Goal: Task Accomplishment & Management: Use online tool/utility

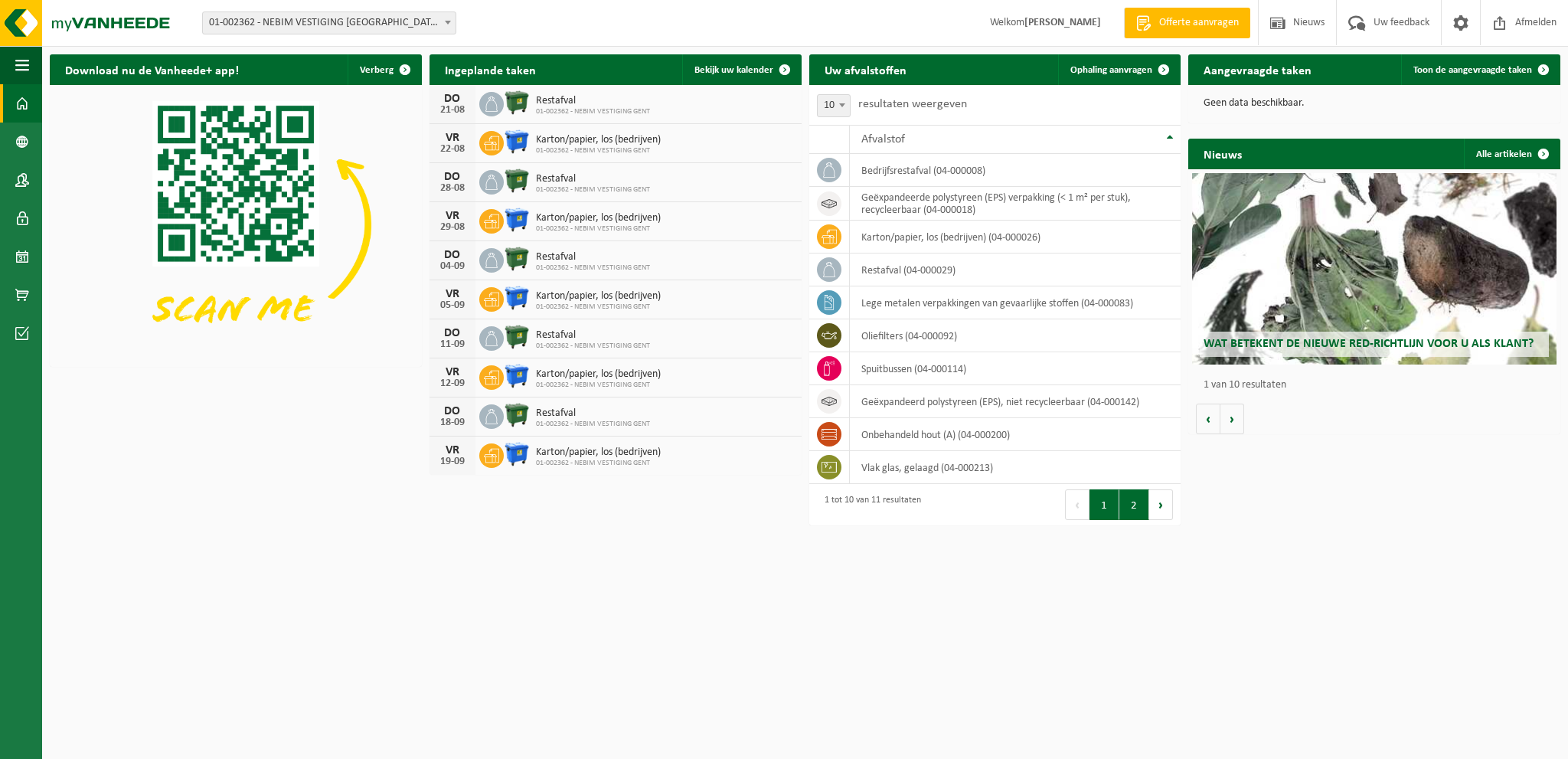
click at [1133, 510] on button "2" at bounding box center [1134, 504] width 30 height 31
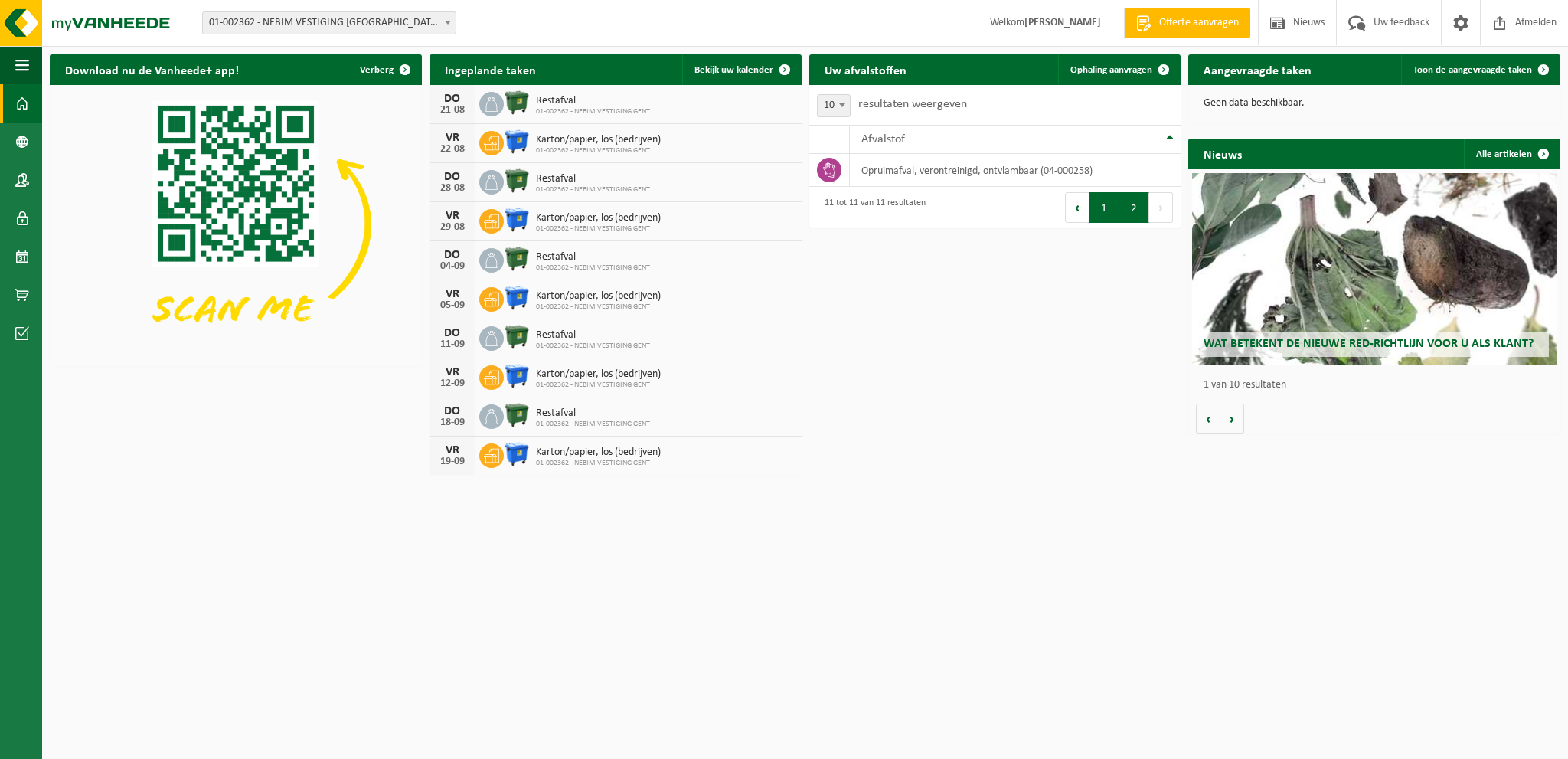
click at [1103, 213] on button "1" at bounding box center [1104, 207] width 30 height 31
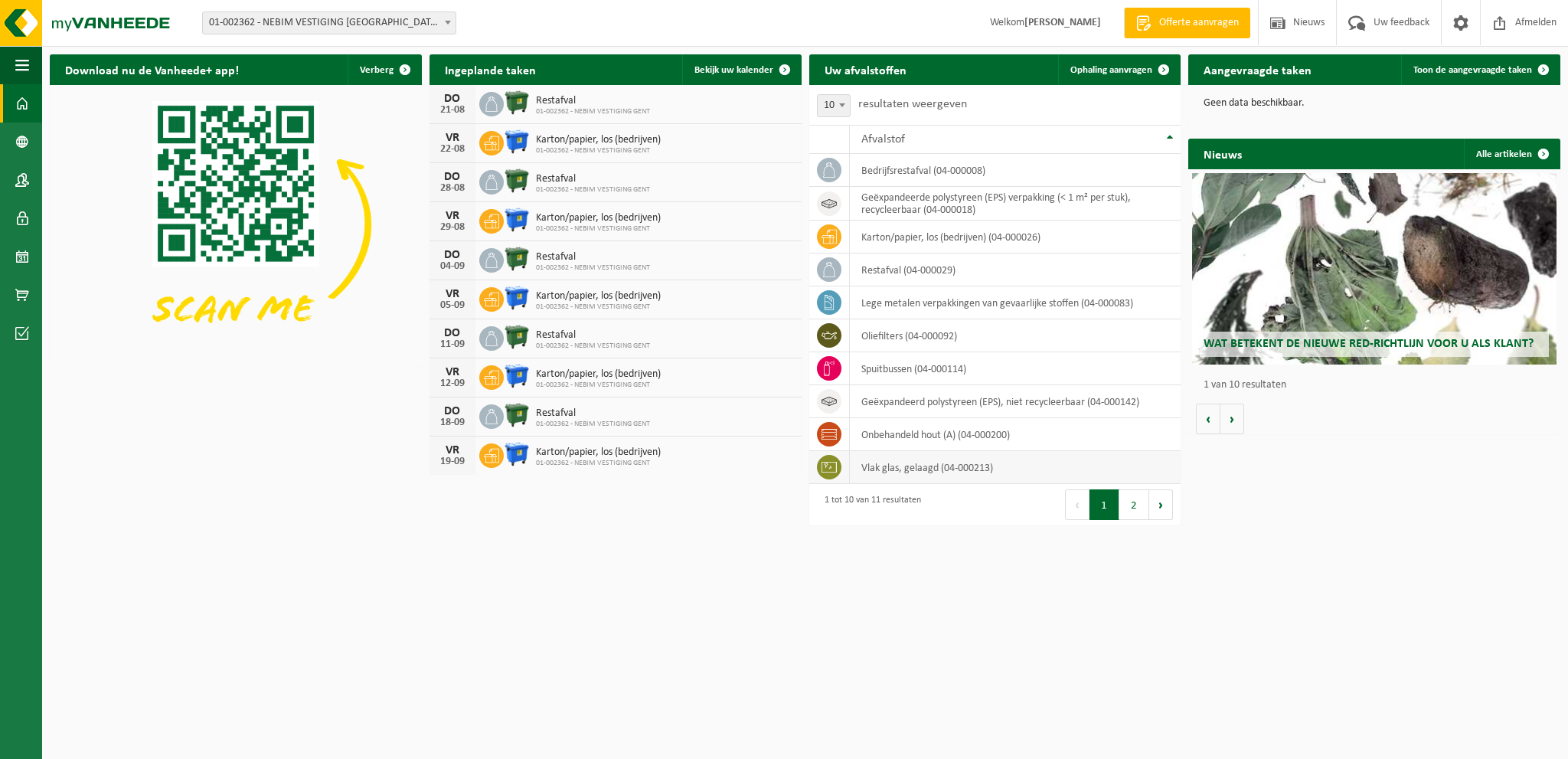
click at [908, 462] on td "vlak glas, gelaagd (04-000213)" at bounding box center [1016, 467] width 332 height 33
click at [829, 467] on icon at bounding box center [829, 466] width 15 height 15
click at [1456, 21] on span at bounding box center [1461, 22] width 23 height 45
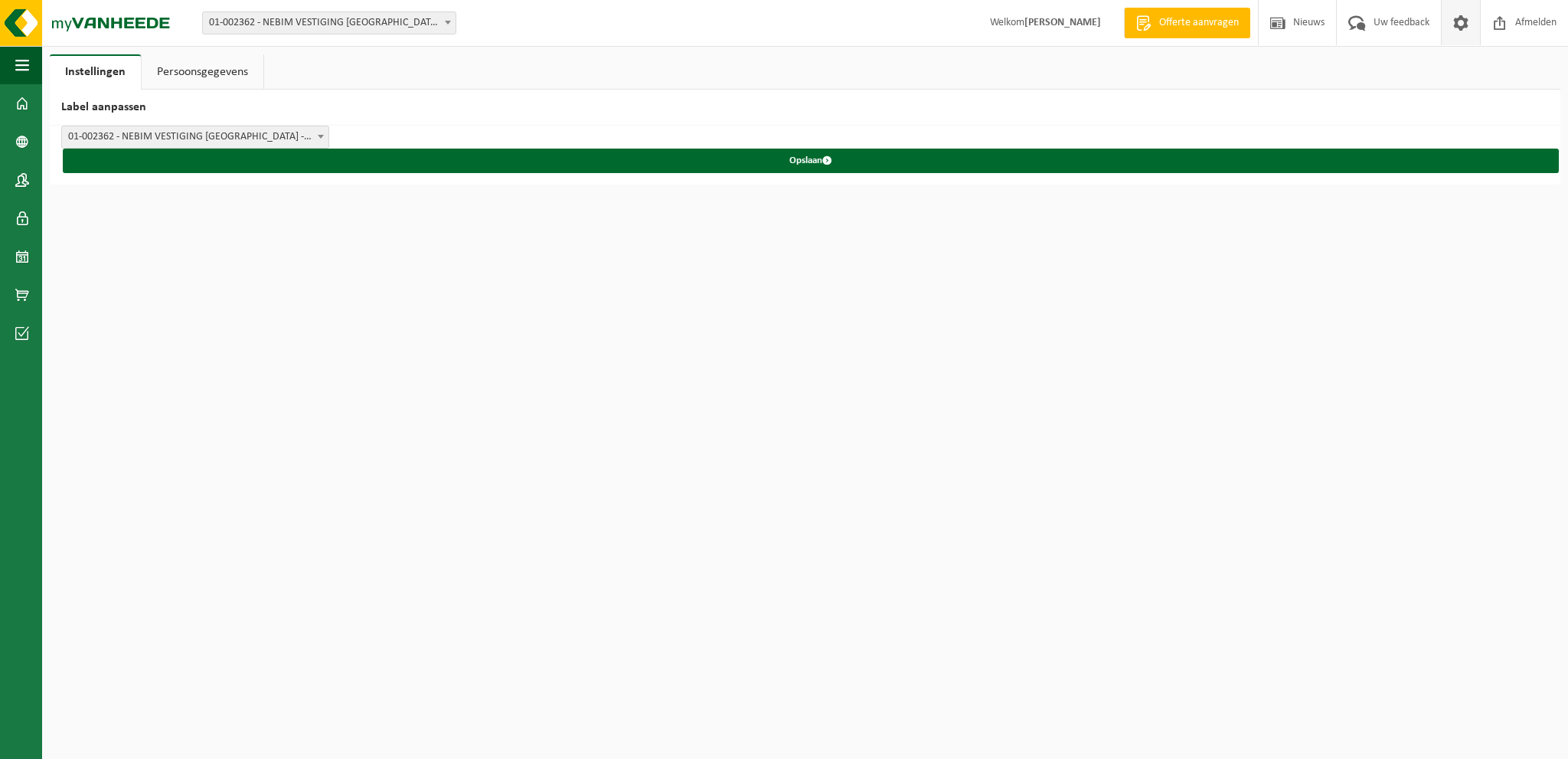
click at [215, 76] on link "Persoonsgegevens" at bounding box center [202, 72] width 122 height 35
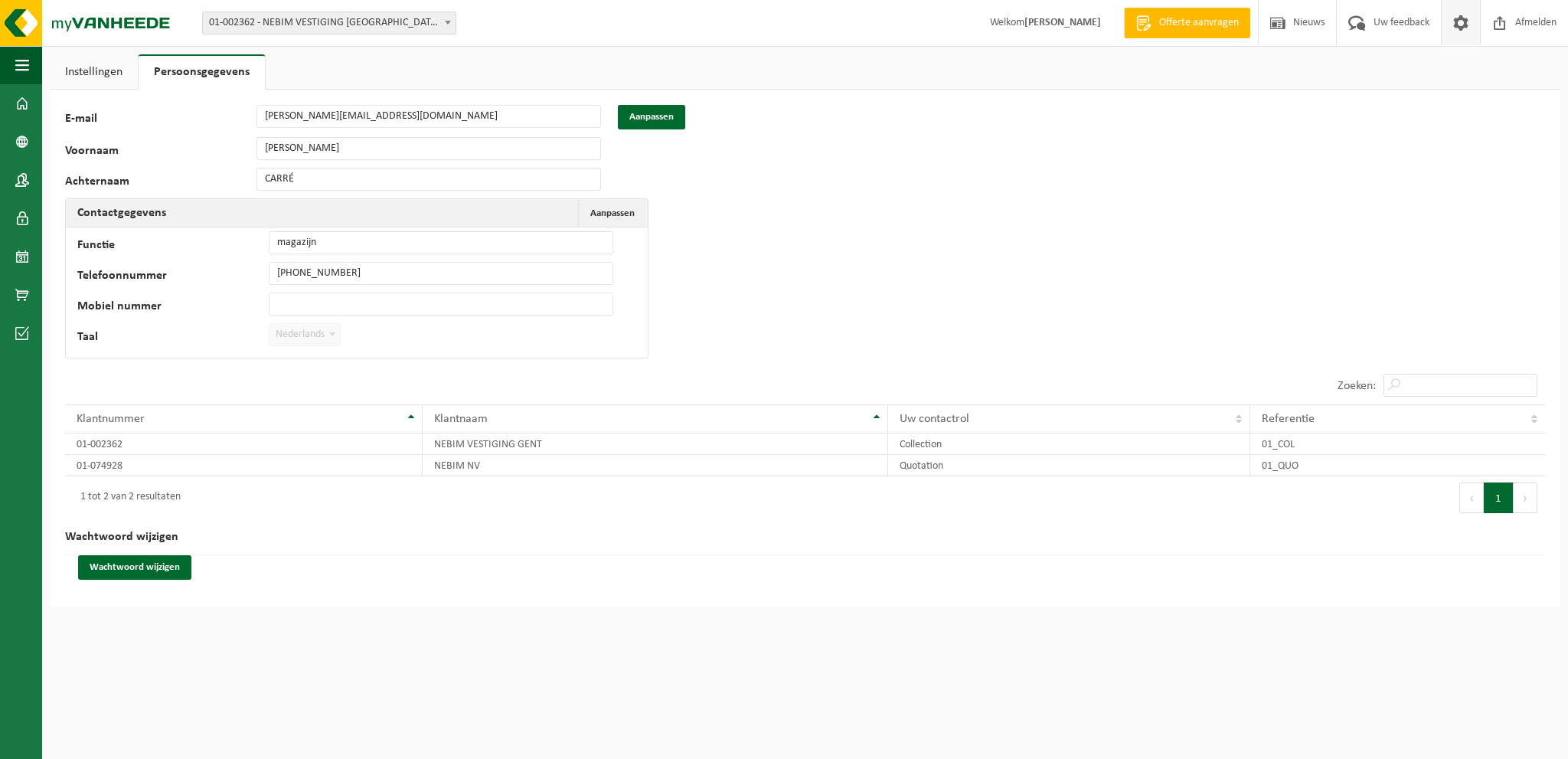
click at [98, 66] on link "Instellingen" at bounding box center [94, 72] width 88 height 35
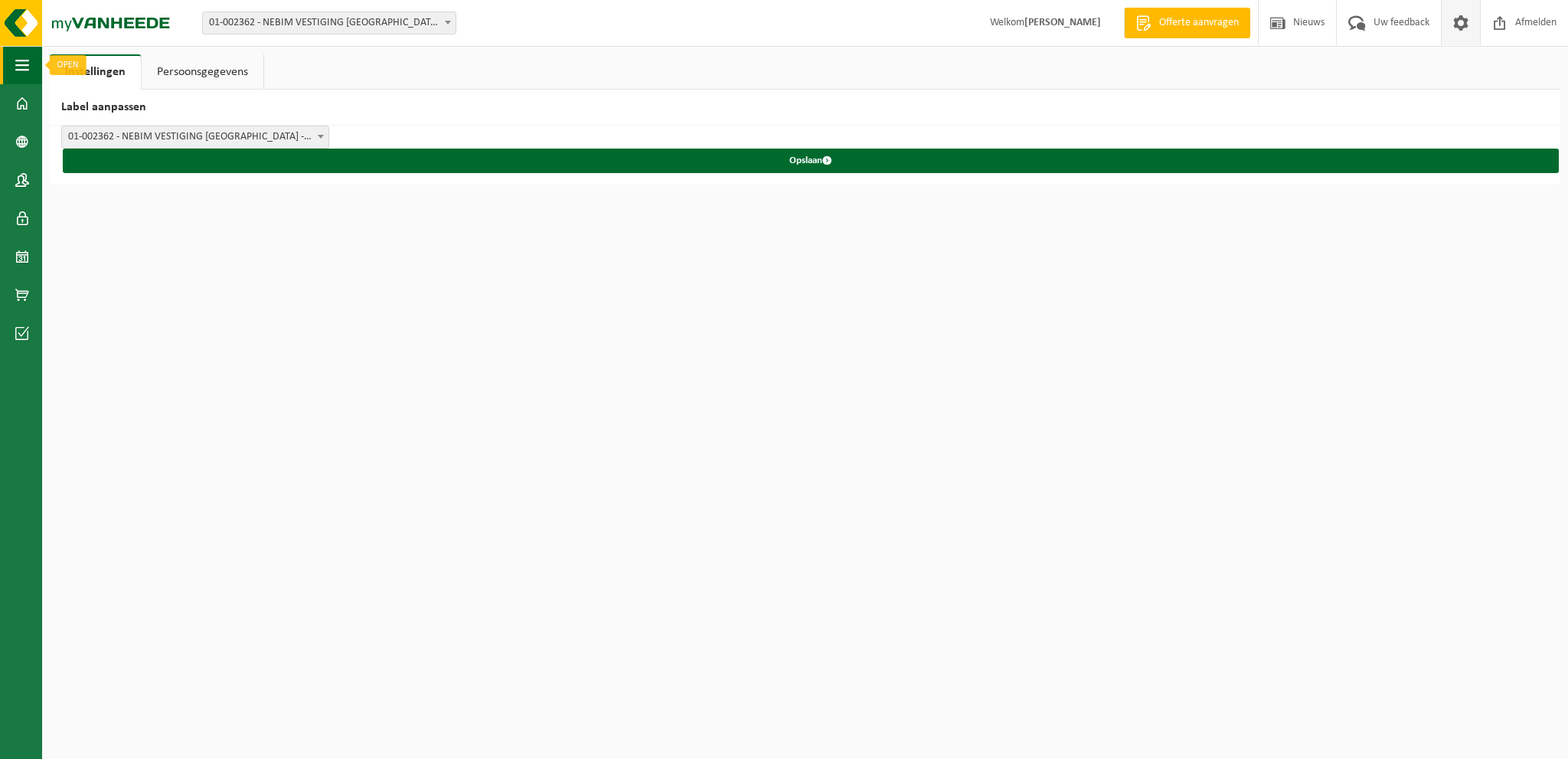
click at [25, 64] on span "button" at bounding box center [22, 65] width 14 height 39
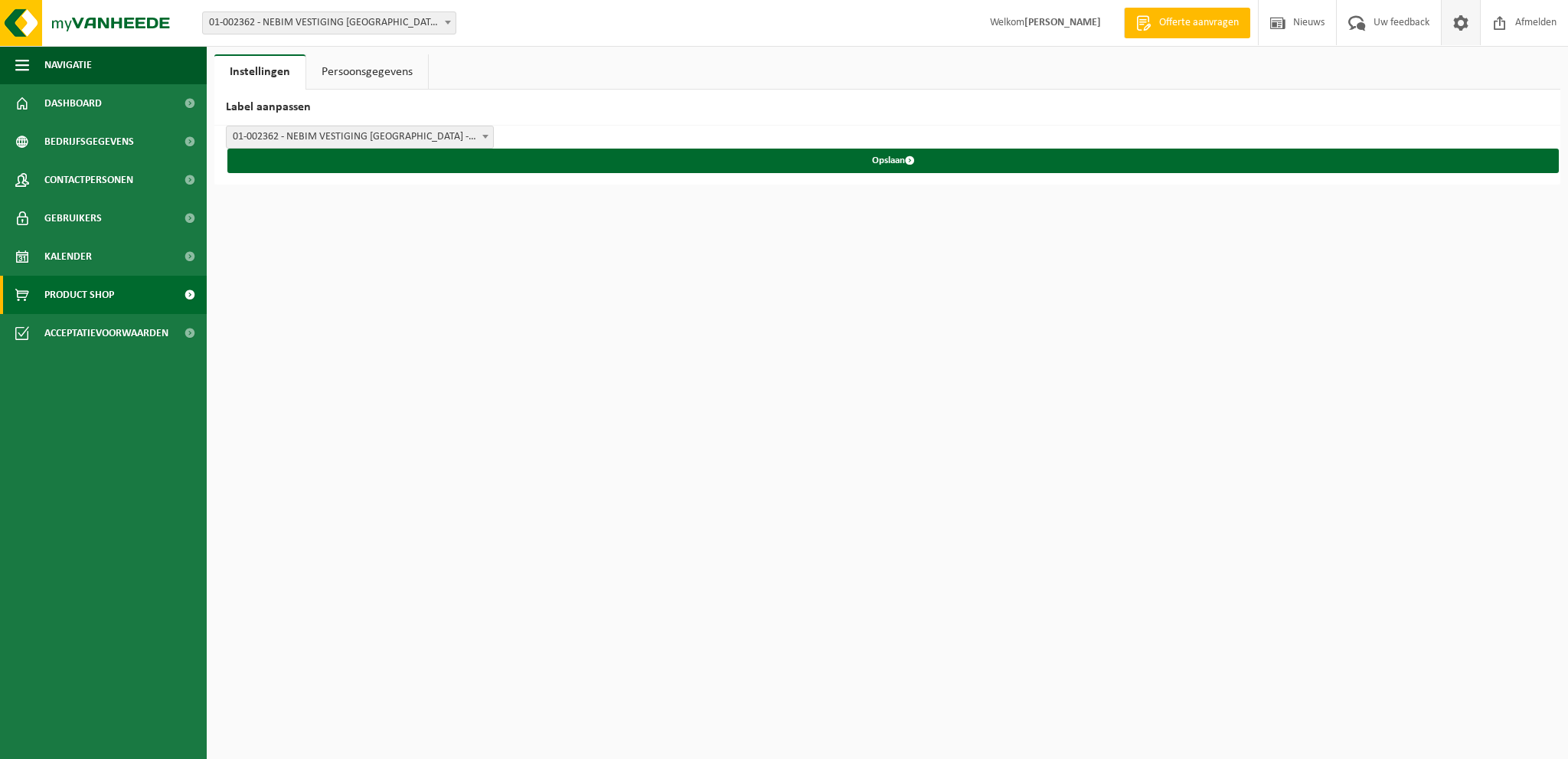
click at [83, 289] on span "Product Shop" at bounding box center [79, 295] width 69 height 39
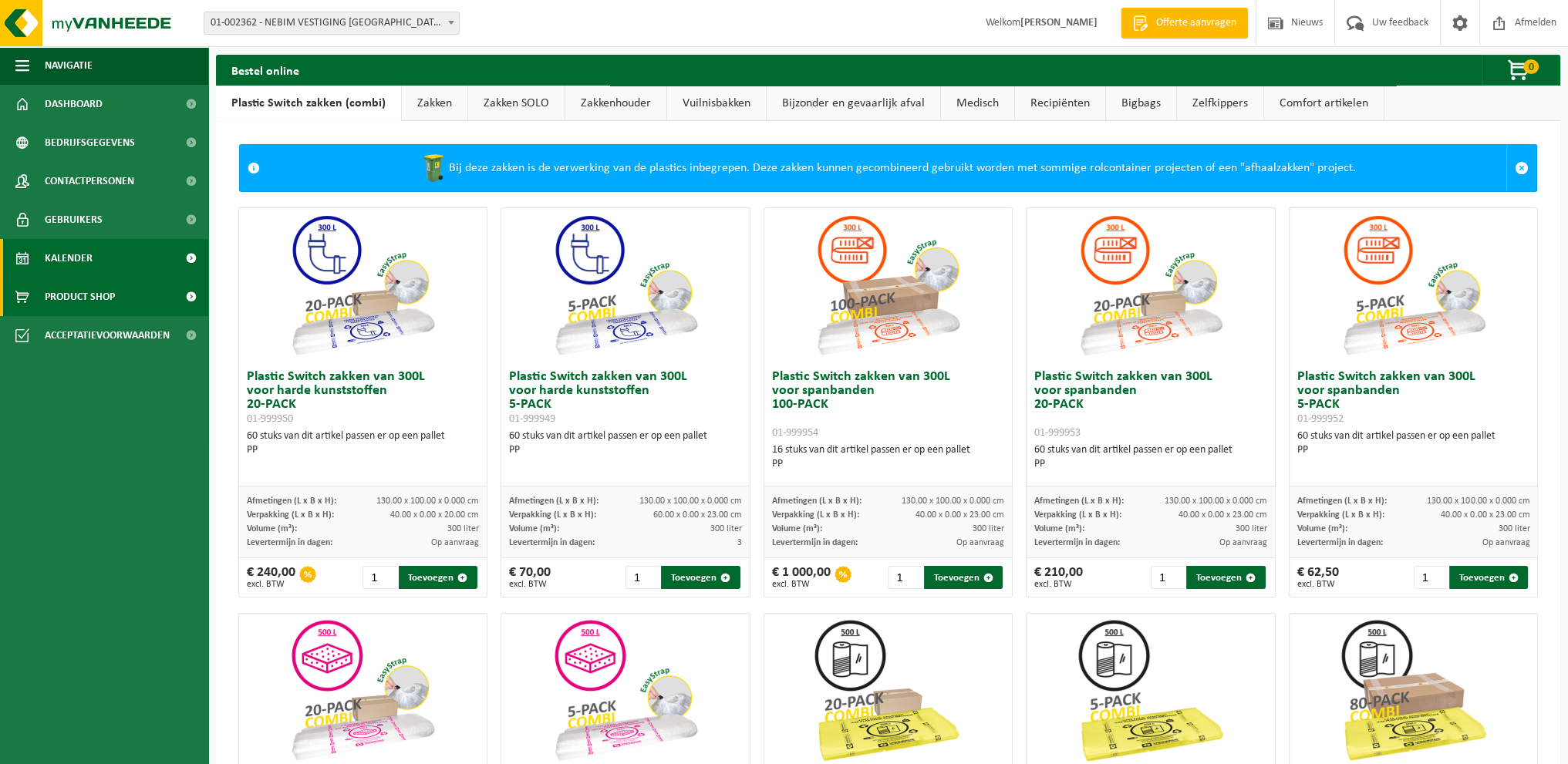
click at [65, 256] on span "Kalender" at bounding box center [69, 258] width 48 height 39
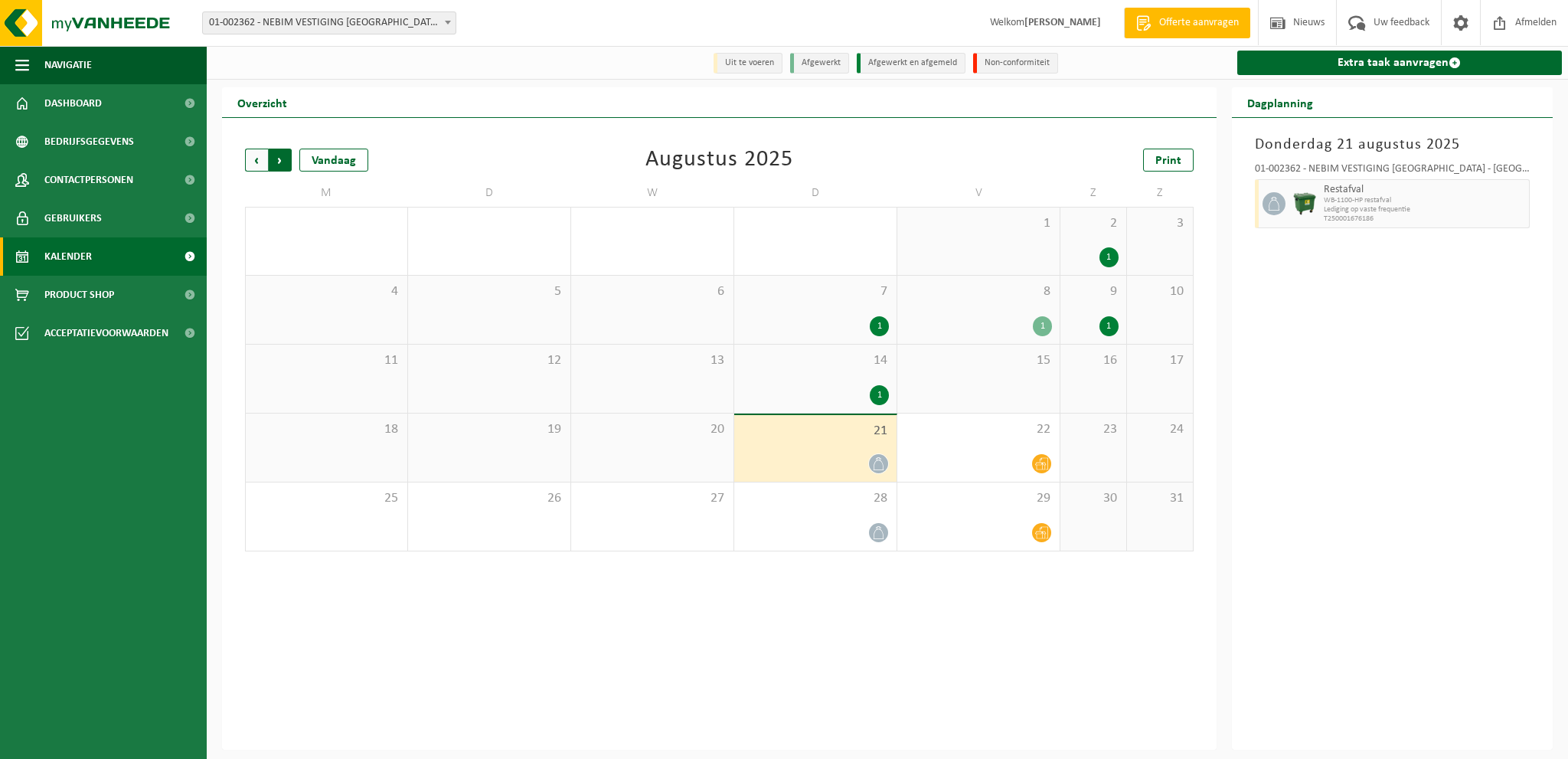
click at [254, 156] on span "Vorige" at bounding box center [256, 160] width 23 height 23
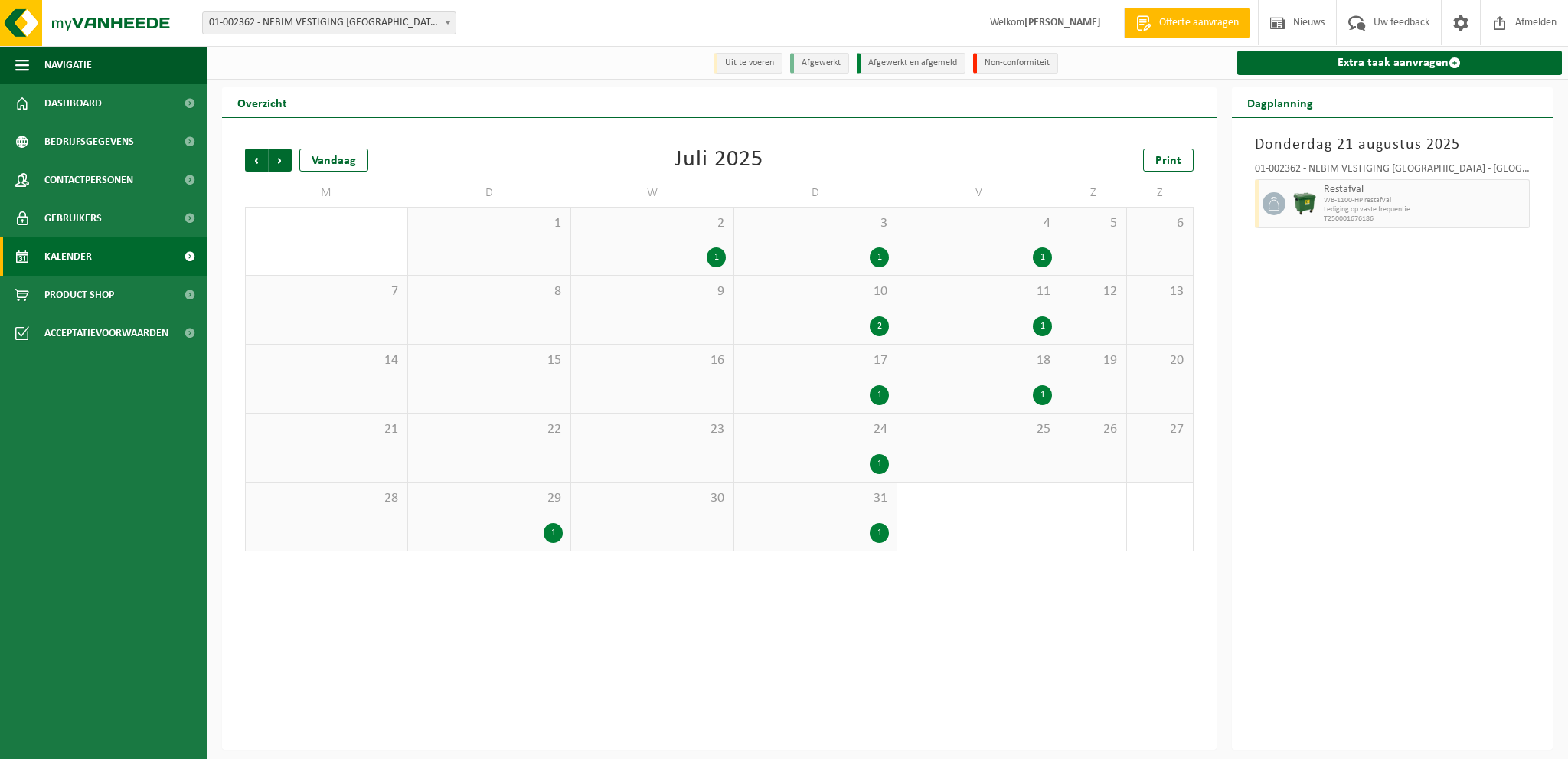
click at [254, 156] on span "Vorige" at bounding box center [256, 160] width 23 height 23
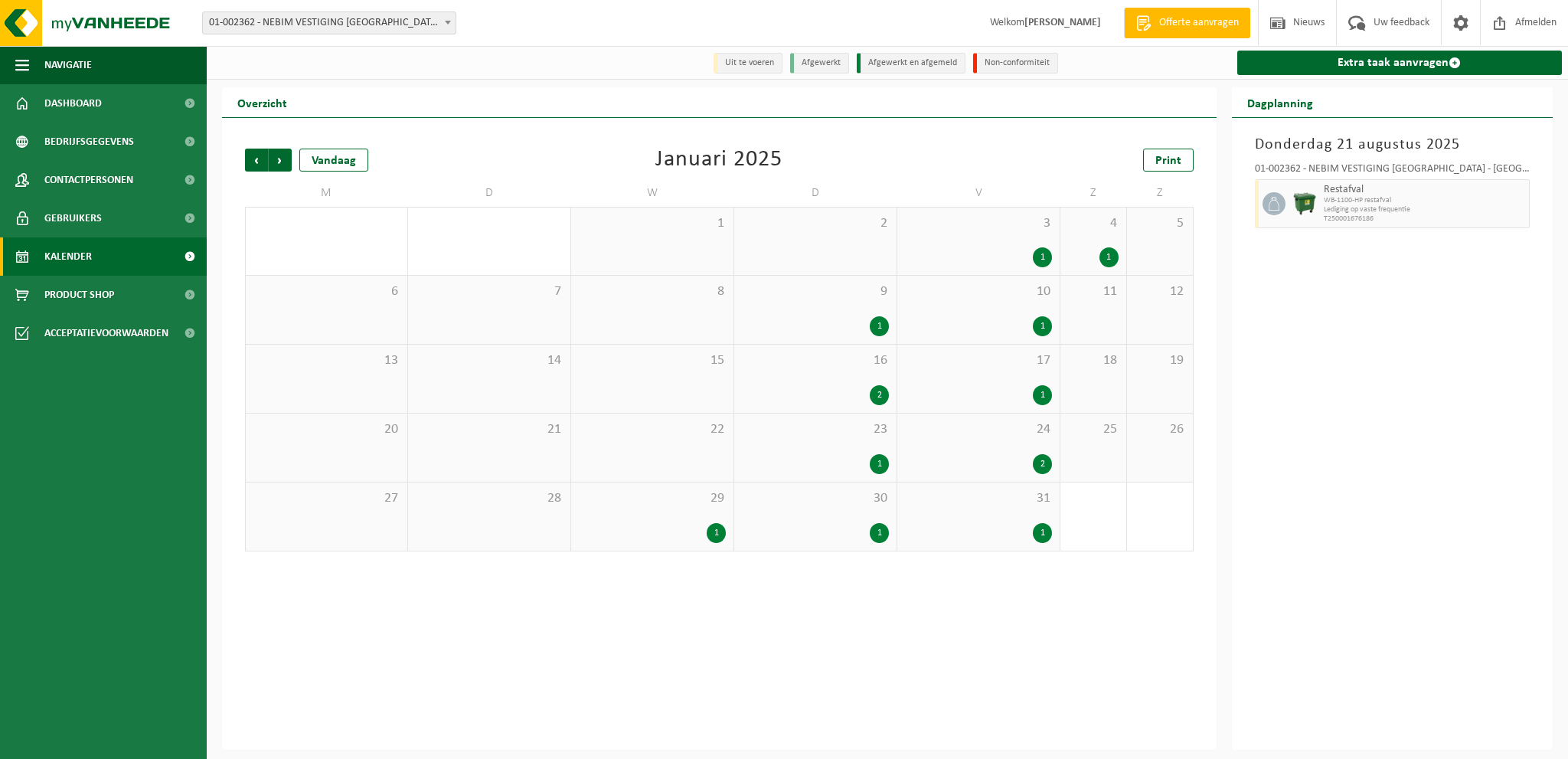
click at [254, 156] on span "Vorige" at bounding box center [256, 160] width 23 height 23
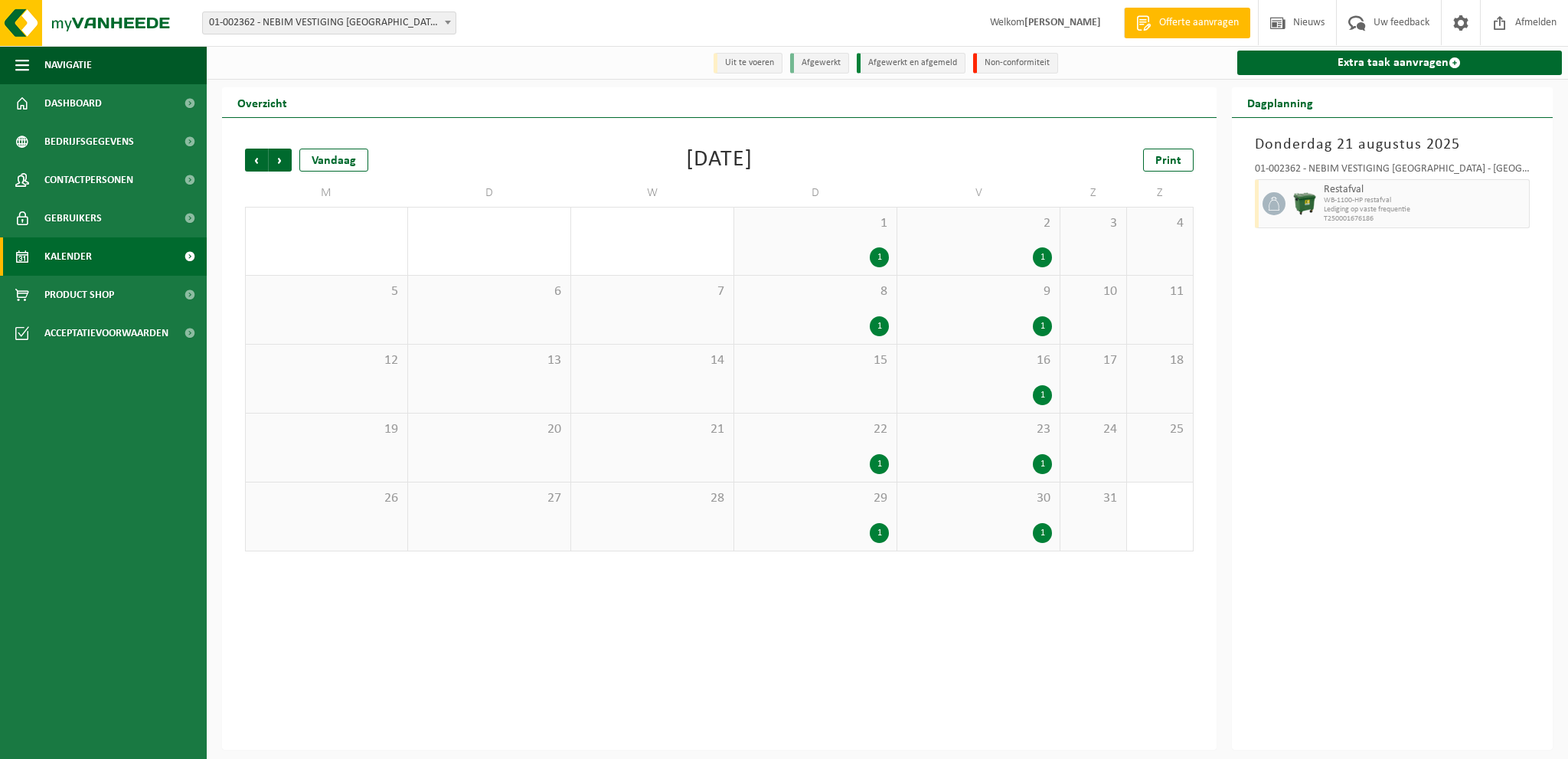
click at [254, 156] on span "Vorige" at bounding box center [256, 160] width 23 height 23
click at [283, 157] on span "Volgende" at bounding box center [280, 160] width 23 height 23
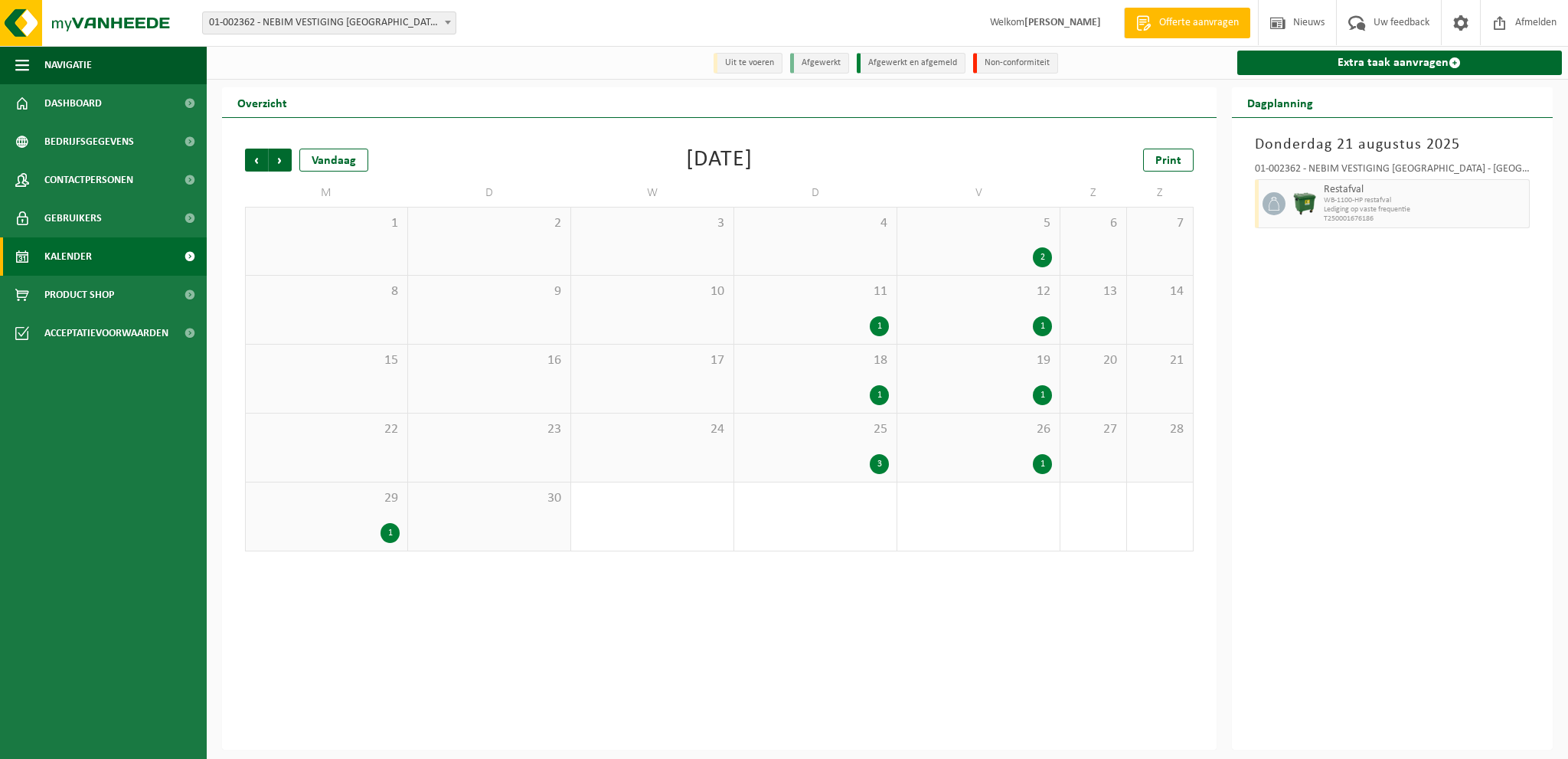
click at [283, 157] on span "Volgende" at bounding box center [280, 160] width 23 height 23
click at [881, 393] on div "1" at bounding box center [880, 395] width 19 height 20
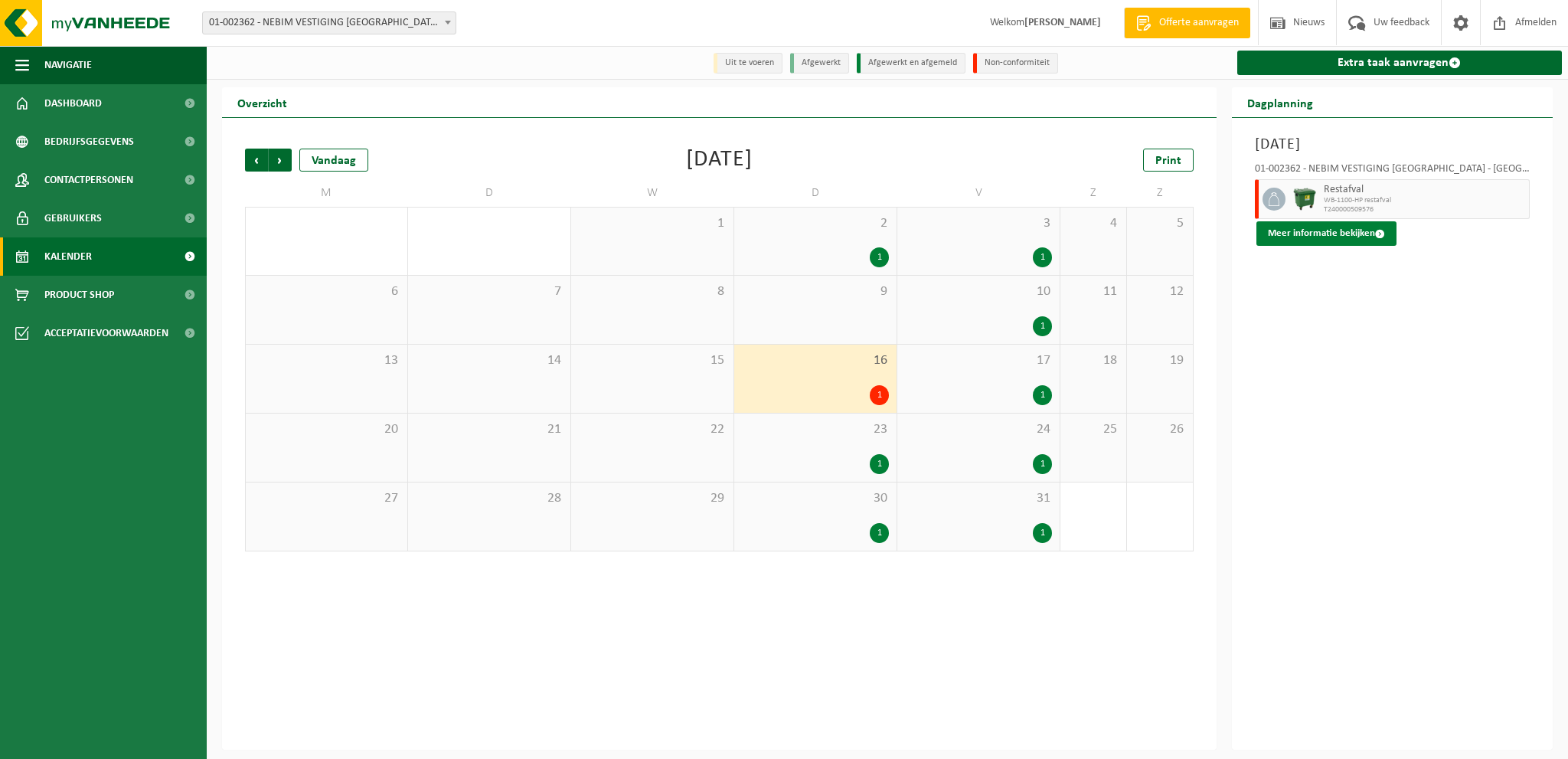
click at [1306, 238] on button "Meer informatie bekijken" at bounding box center [1327, 234] width 140 height 25
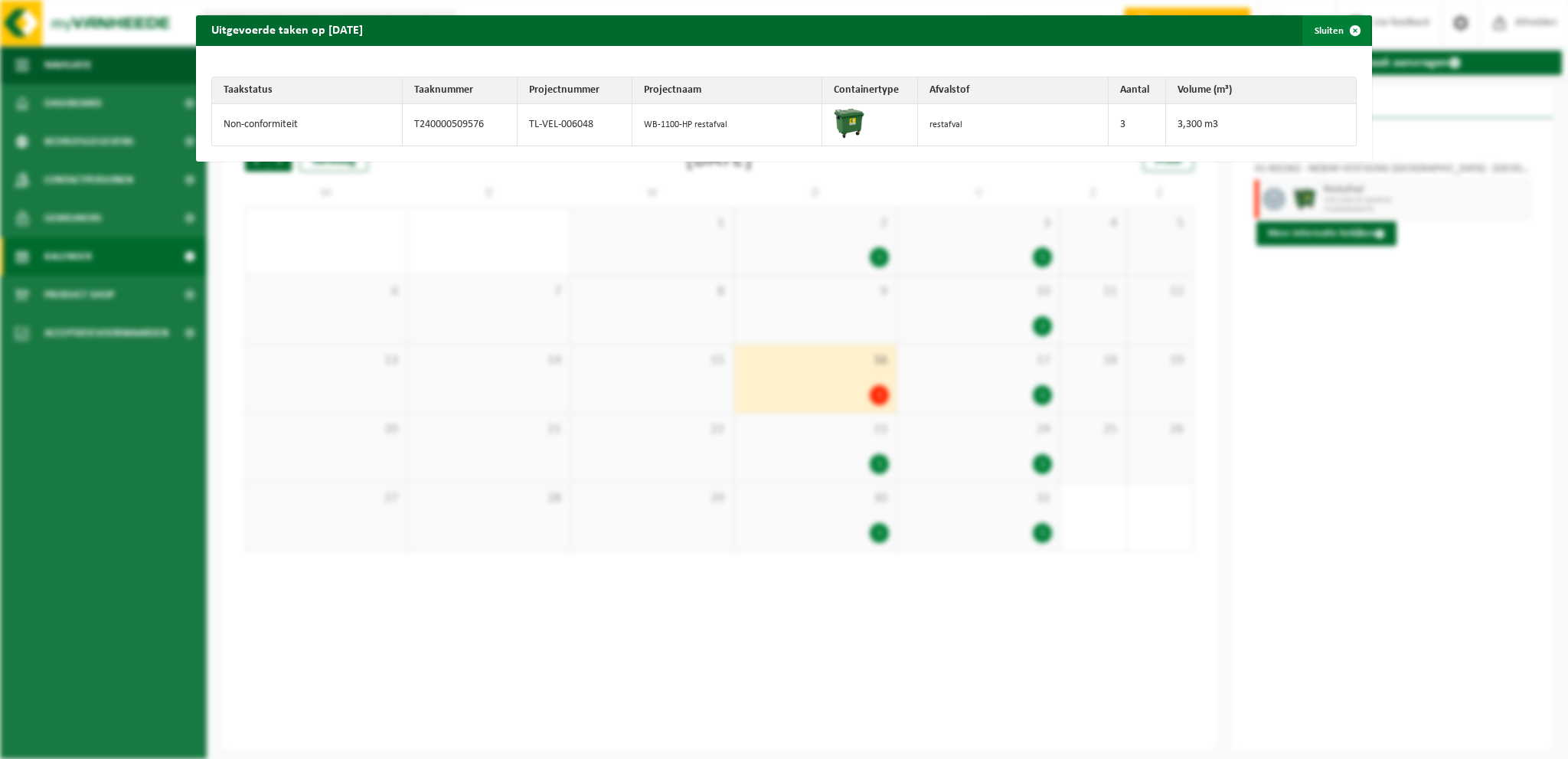
click at [1344, 26] on span "button" at bounding box center [1355, 30] width 31 height 31
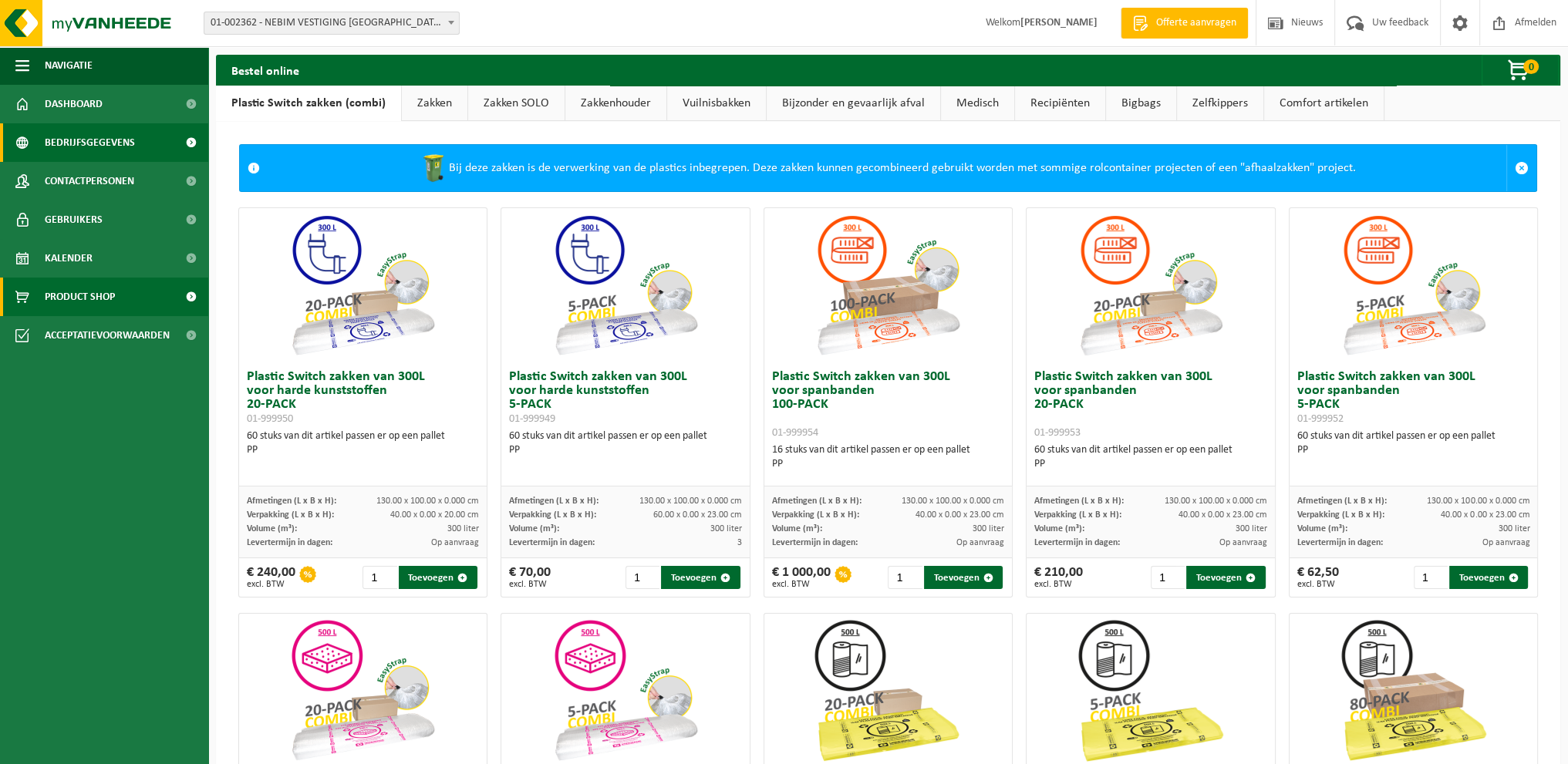
click at [78, 142] on span "Bedrijfsgegevens" at bounding box center [90, 143] width 90 height 39
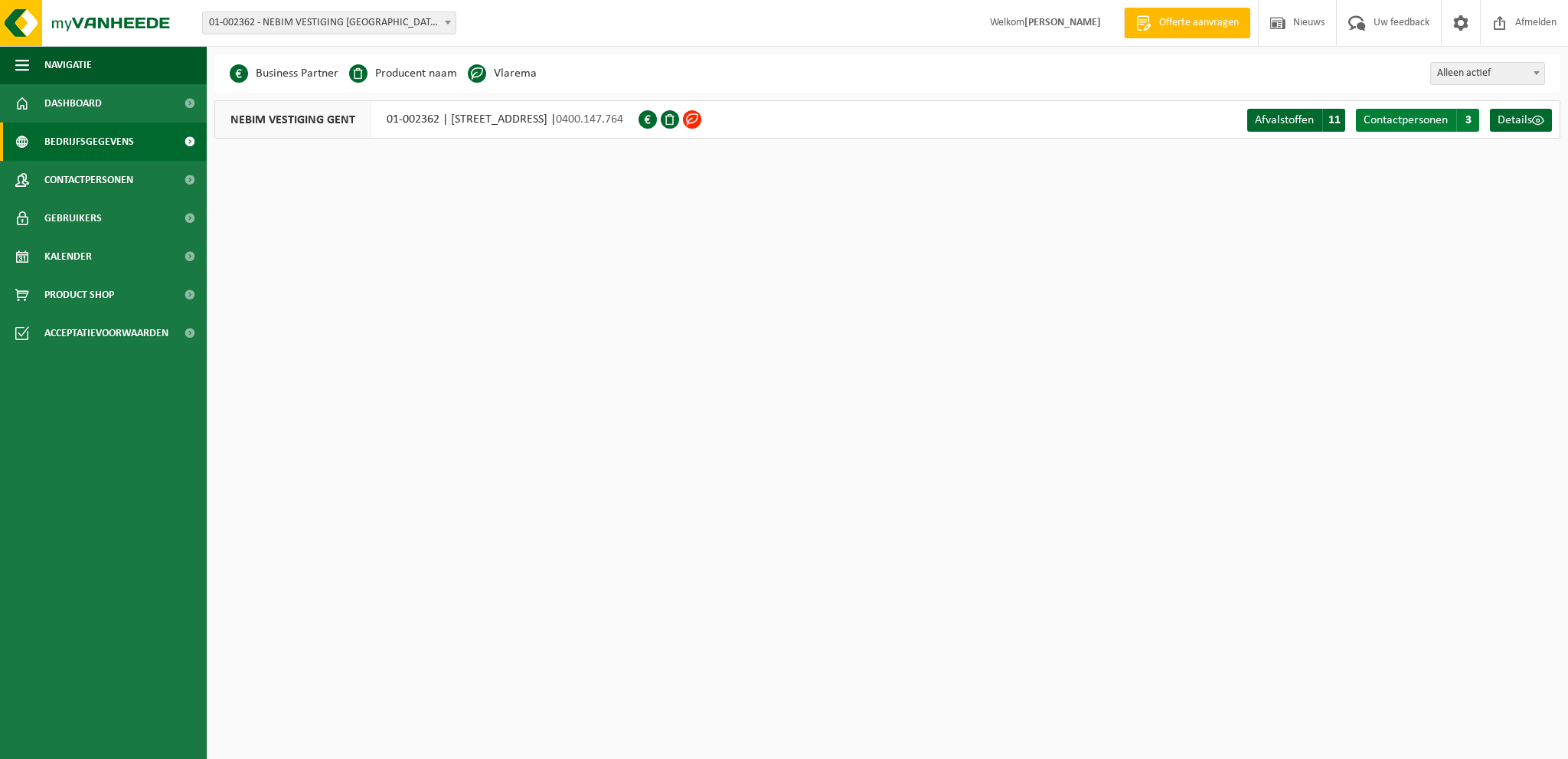
click at [1431, 121] on span "Contactpersonen" at bounding box center [1406, 120] width 84 height 12
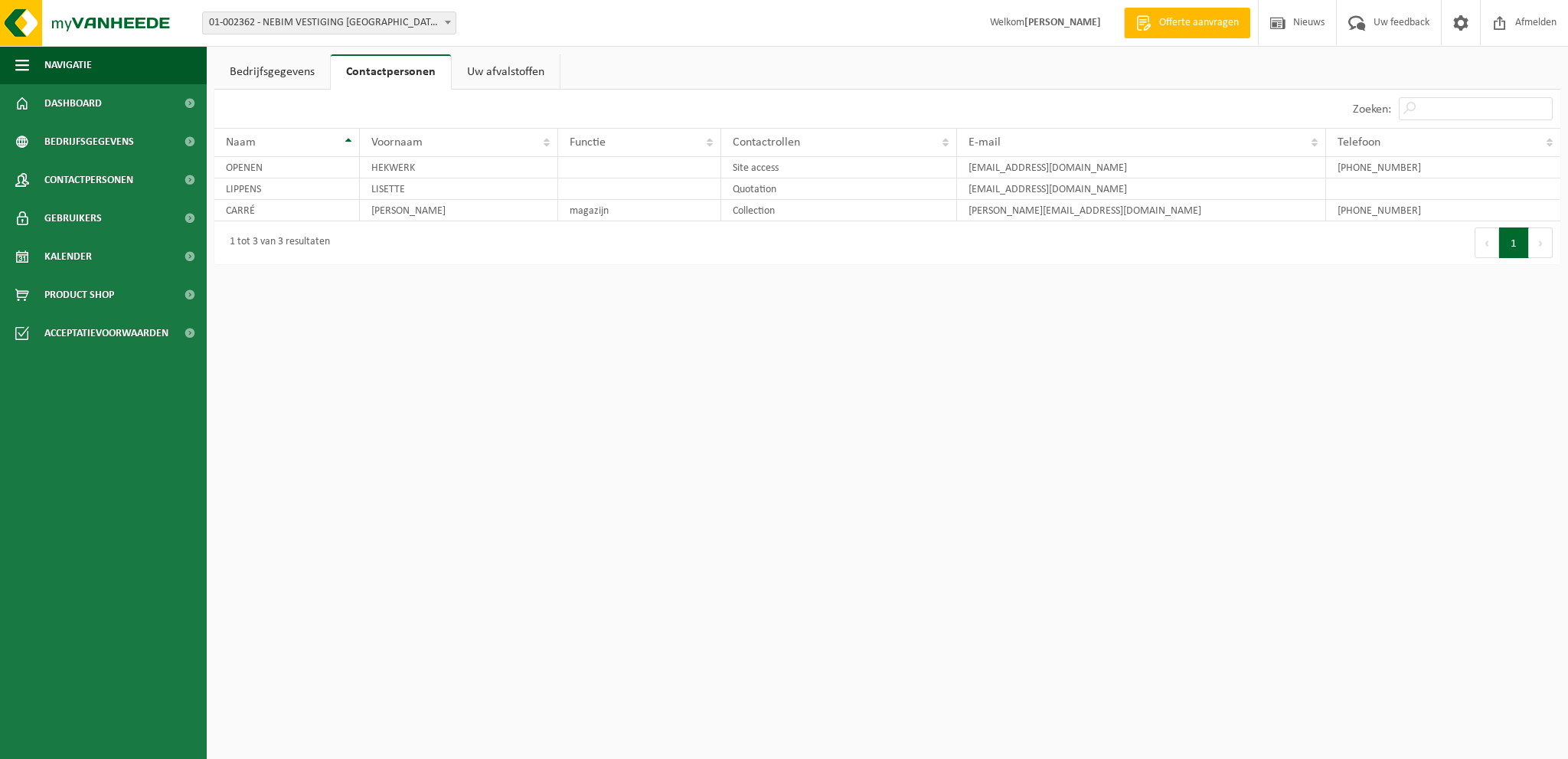
click at [255, 69] on link "Bedrijfsgegevens" at bounding box center [272, 72] width 116 height 35
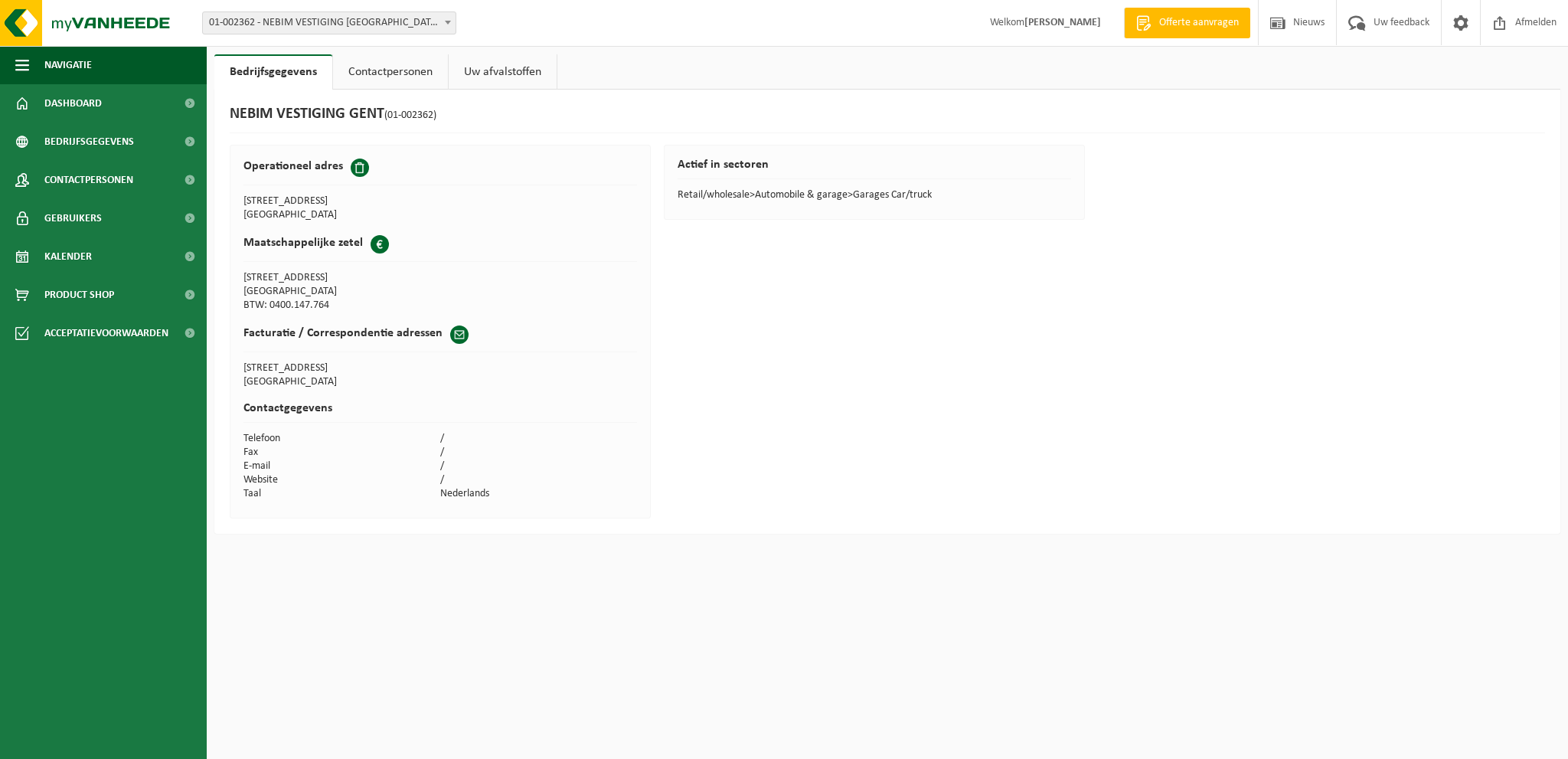
click at [493, 44] on div "Vestiging: 01-002362 - NEBIM VESTIGING GENT - MARIAKERKE 01-002362 - NEBIM VEST…" at bounding box center [784, 23] width 1568 height 47
click at [493, 69] on link "Uw afvalstoffen" at bounding box center [502, 72] width 108 height 35
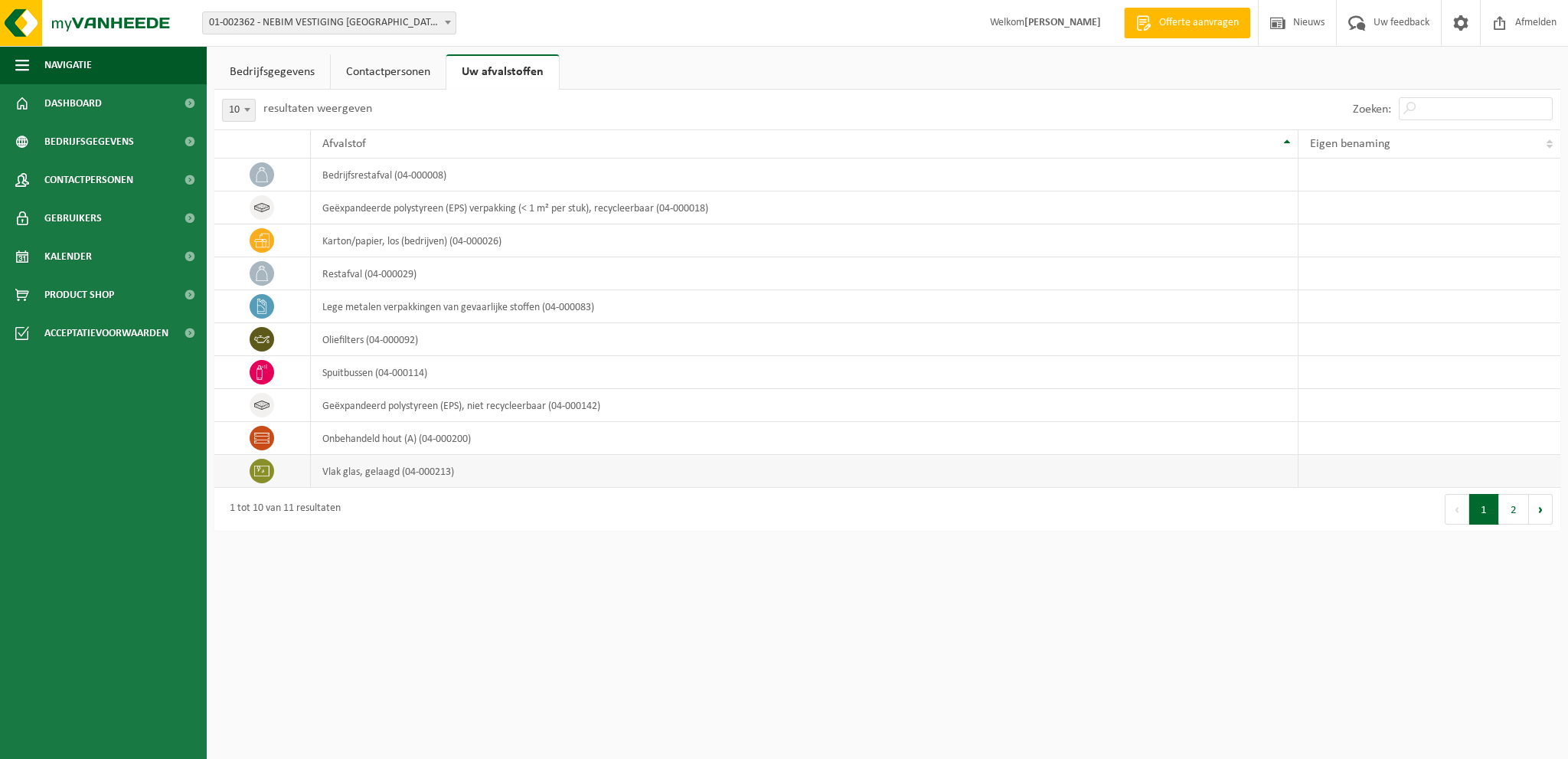
click at [398, 472] on td "vlak glas, gelaagd (04-000213)" at bounding box center [804, 471] width 988 height 33
click at [262, 470] on icon at bounding box center [261, 471] width 15 height 15
click at [291, 70] on link "Bedrijfsgegevens" at bounding box center [272, 72] width 116 height 35
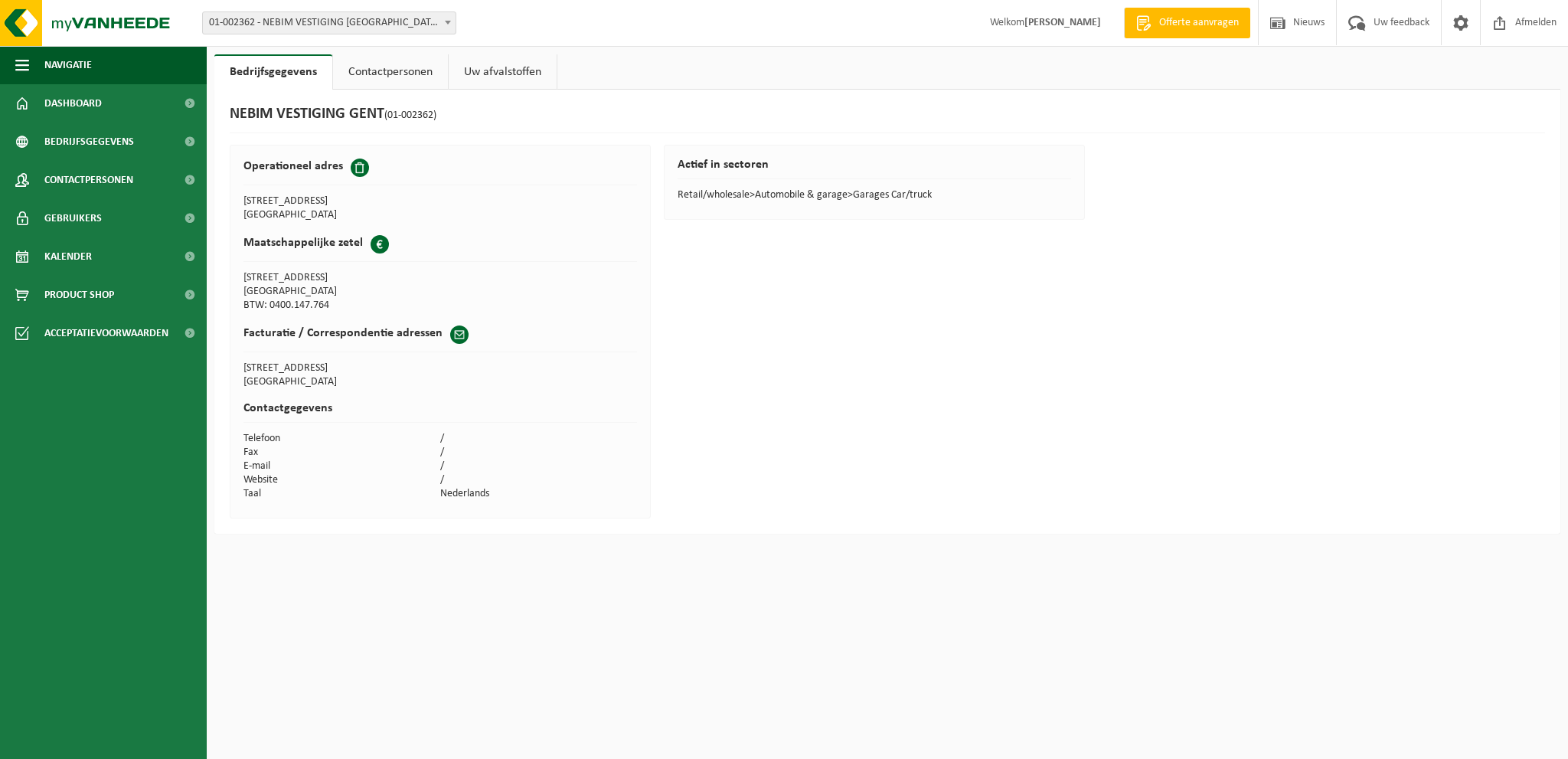
click at [492, 76] on link "Uw afvalstoffen" at bounding box center [502, 72] width 108 height 35
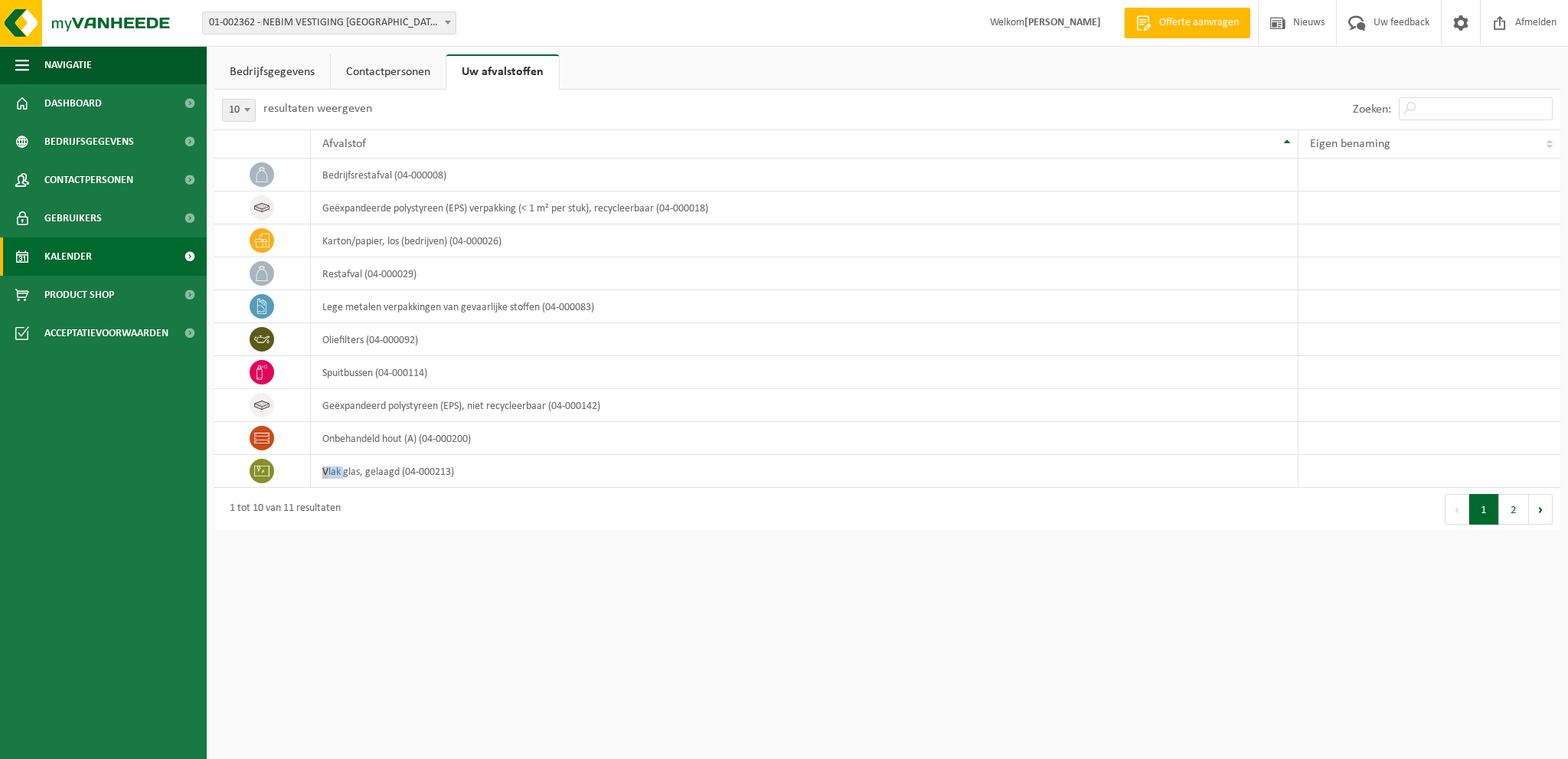
click at [187, 257] on span at bounding box center [189, 257] width 34 height 39
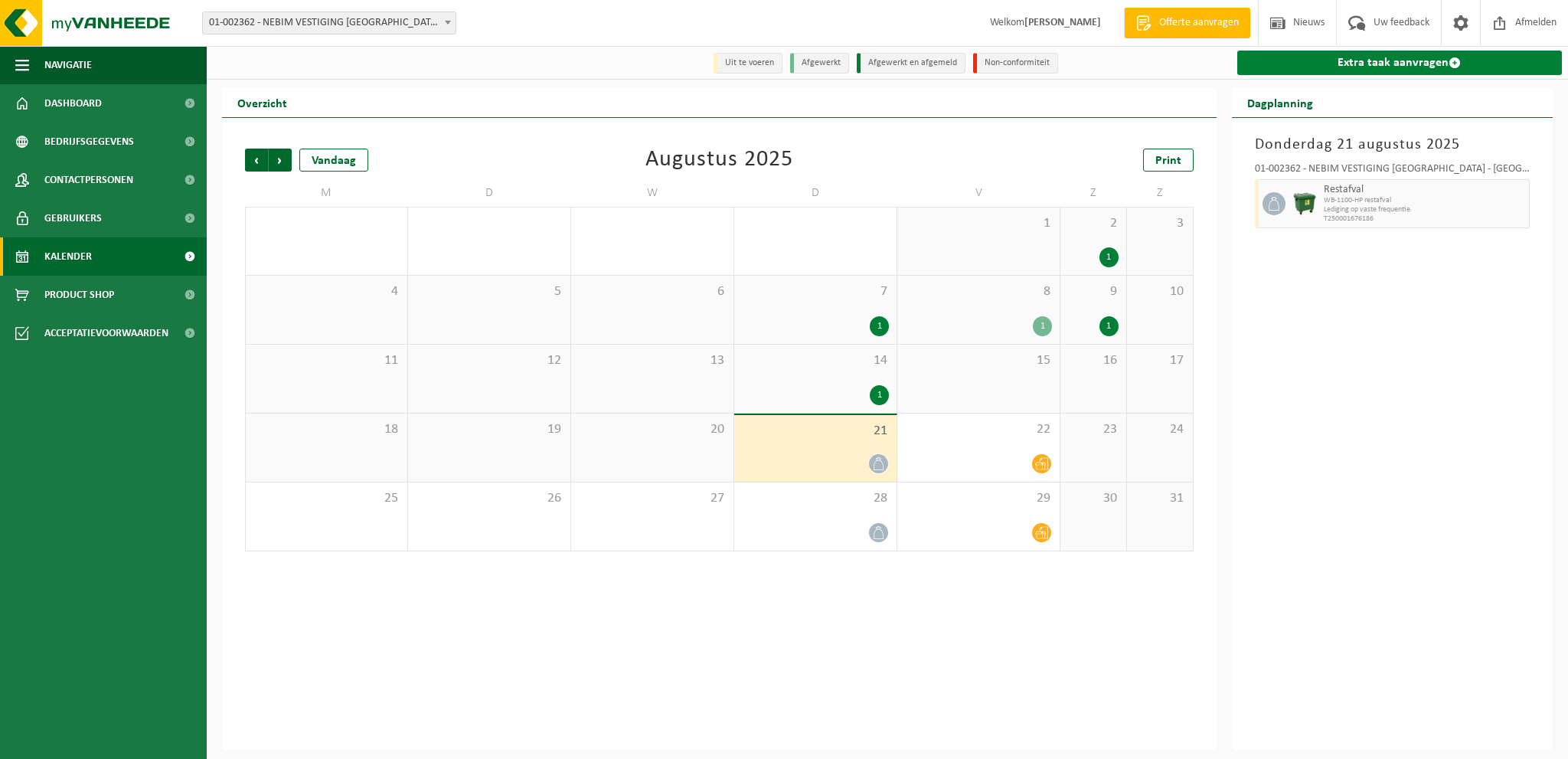
click at [1326, 62] on link "Extra taak aanvragen" at bounding box center [1399, 63] width 326 height 25
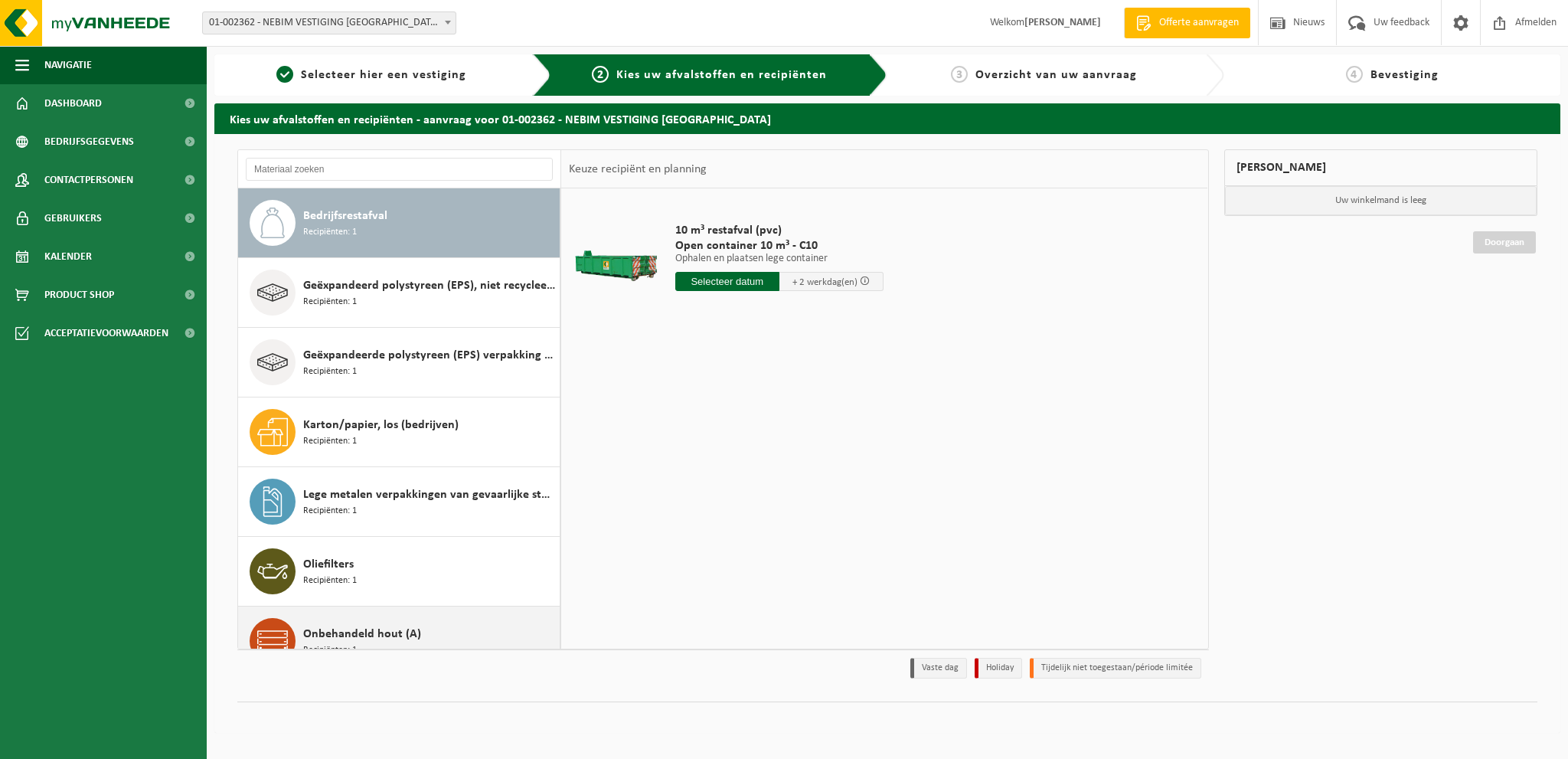
scroll to position [304, 0]
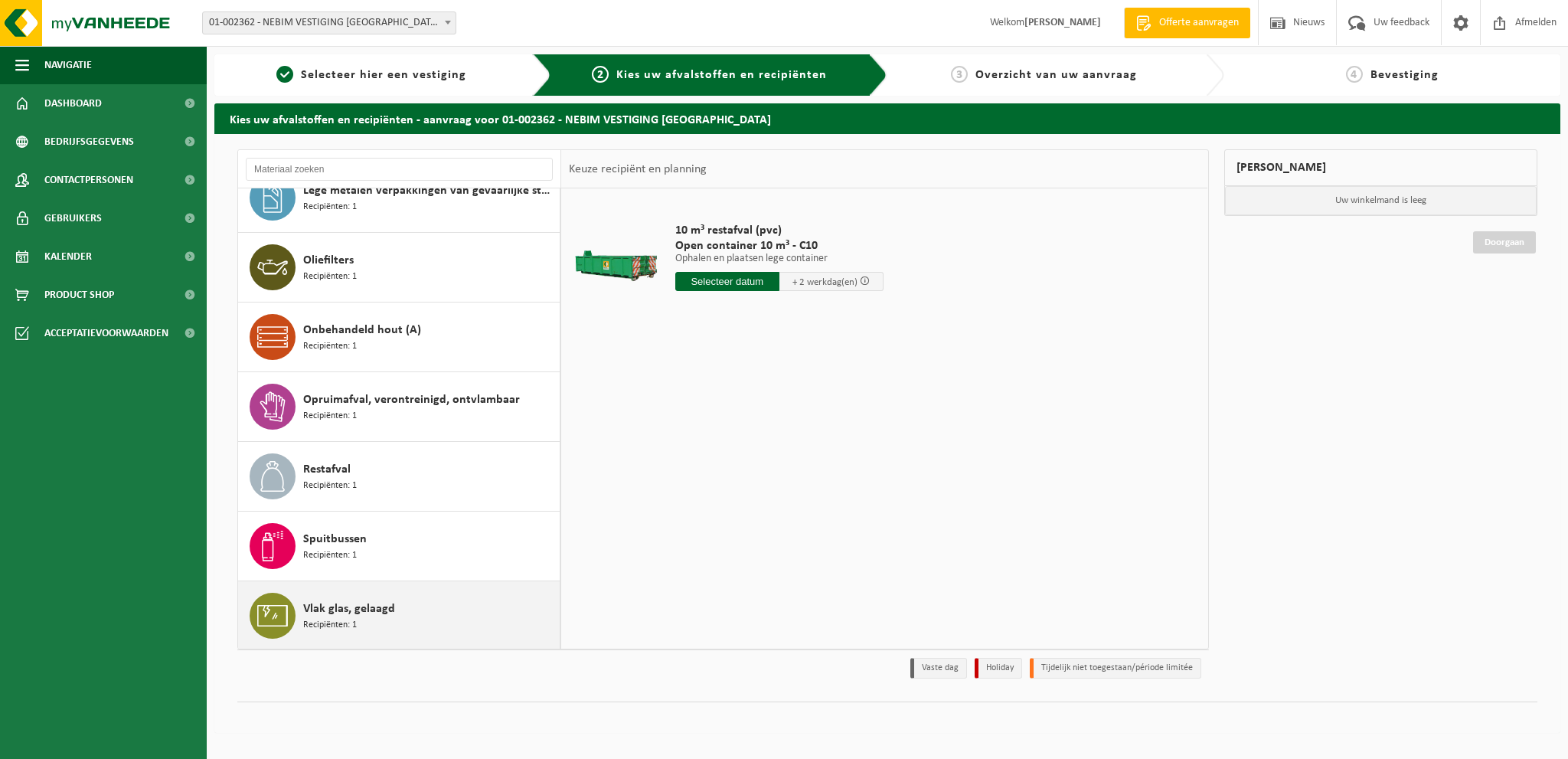
click at [355, 623] on span "Recipiënten: 1" at bounding box center [329, 625] width 54 height 15
